Goal: Task Accomplishment & Management: Manage account settings

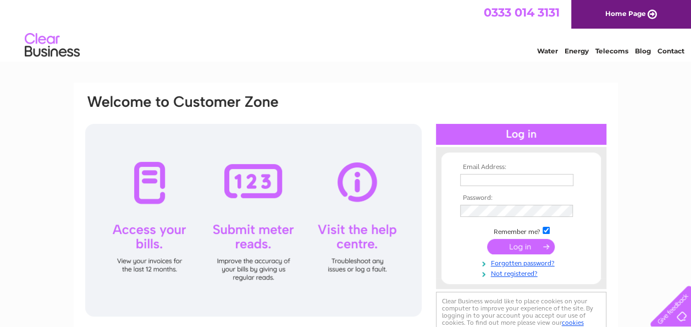
type input "[EMAIL_ADDRESS][DOMAIN_NAME]"
click at [529, 243] on input "submit" at bounding box center [521, 246] width 68 height 15
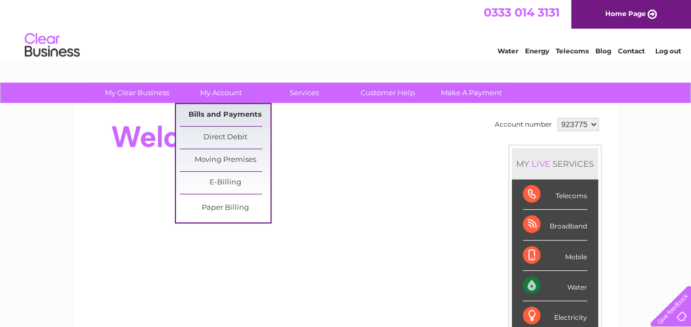
click at [206, 110] on link "Bills and Payments" at bounding box center [225, 115] width 91 height 22
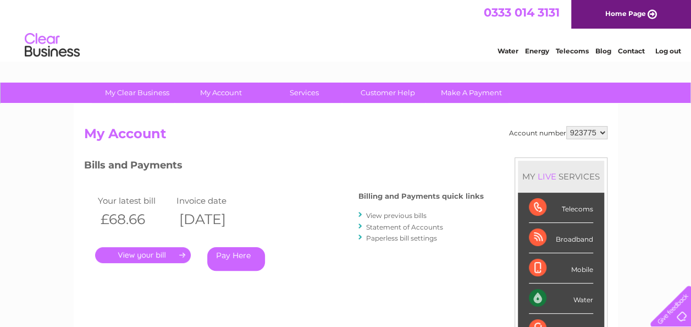
click at [151, 254] on link "." at bounding box center [143, 255] width 96 height 16
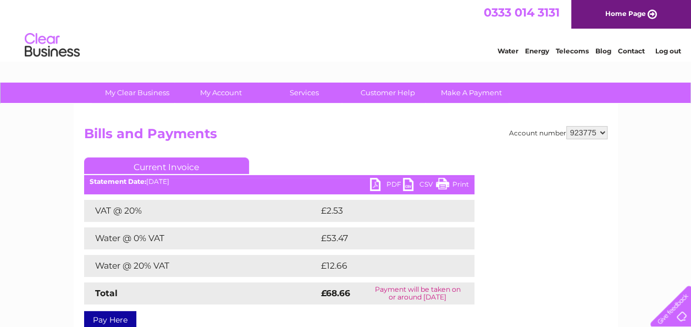
click at [376, 185] on link "PDF" at bounding box center [386, 186] width 33 height 16
